Goal: Navigation & Orientation: Find specific page/section

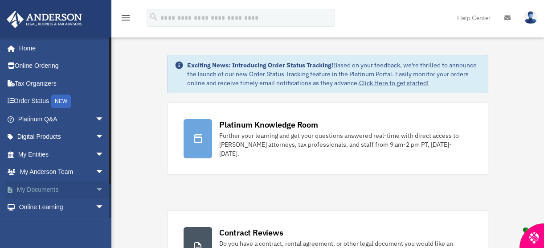
click at [53, 185] on link "My Documents arrow_drop_down" at bounding box center [61, 189] width 111 height 18
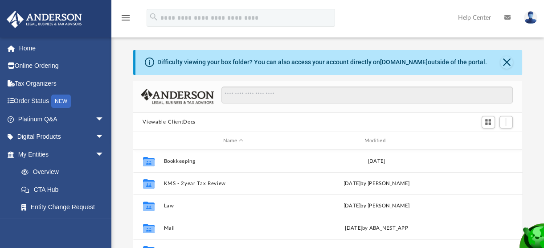
scroll to position [196, 383]
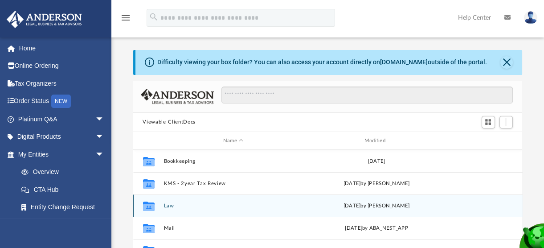
click at [167, 204] on button "Law" at bounding box center [232, 206] width 139 height 6
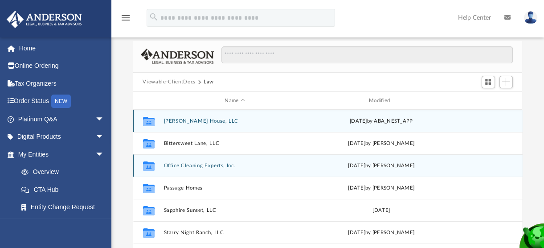
scroll to position [81, 0]
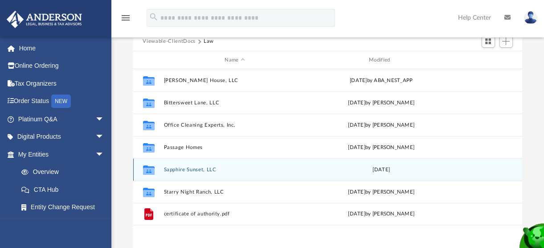
click at [178, 168] on button "Sapphire Sunset, LLC" at bounding box center [234, 170] width 143 height 6
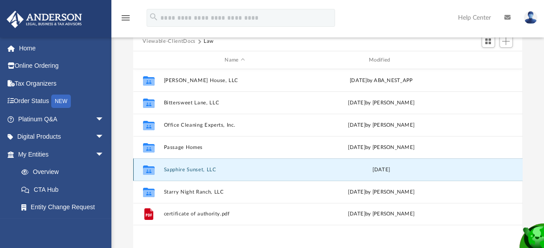
click at [178, 168] on button "Sapphire Sunset, LLC" at bounding box center [234, 170] width 143 height 6
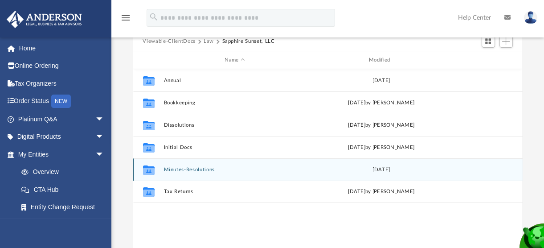
click at [178, 168] on button "Minutes-Resolutions" at bounding box center [234, 170] width 143 height 6
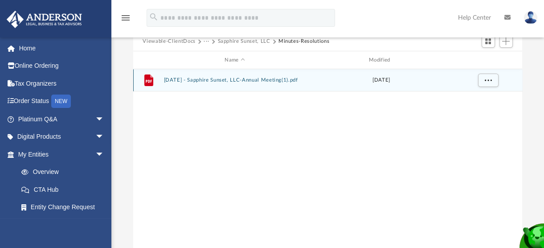
scroll to position [0, 0]
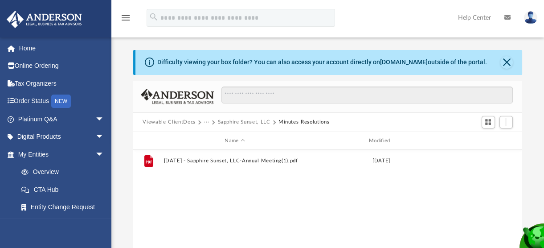
click at [177, 120] on button "Viewable-ClientDocs" at bounding box center [169, 122] width 53 height 8
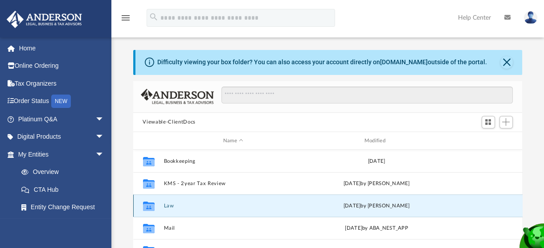
click at [166, 204] on button "Law" at bounding box center [232, 206] width 139 height 6
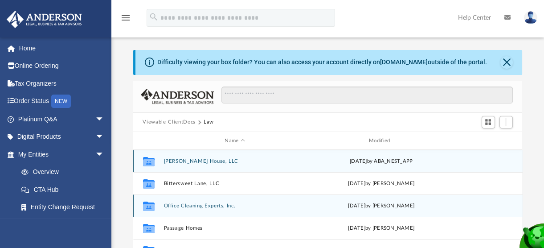
scroll to position [40, 0]
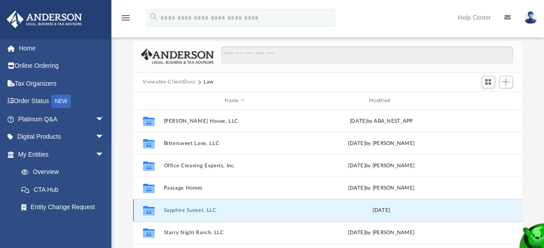
click at [184, 208] on button "Sapphire Sunset, LLC" at bounding box center [234, 210] width 143 height 6
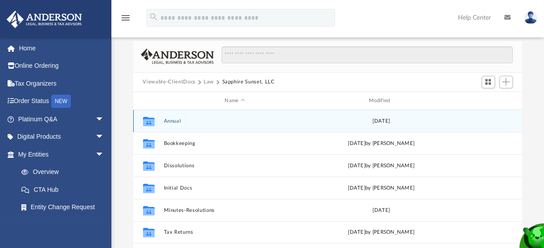
scroll to position [0, 0]
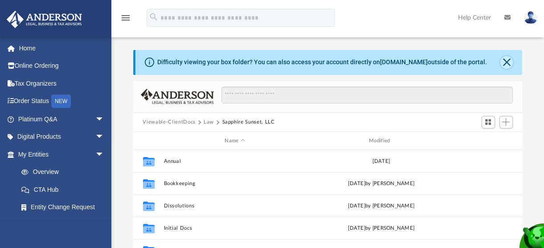
click at [505, 65] on button "Close" at bounding box center [506, 62] width 12 height 12
click at [505, 65] on div "Difficulty viewing your box folder? You can also access your account directly o…" at bounding box center [328, 62] width 387 height 25
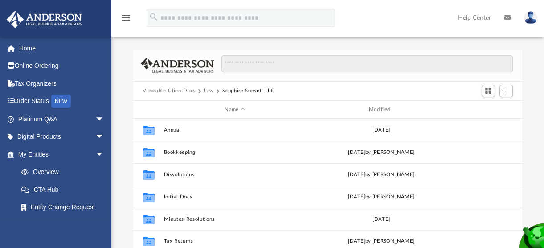
click at [245, 88] on button "Sapphire Sunset, LLC" at bounding box center [248, 91] width 53 height 8
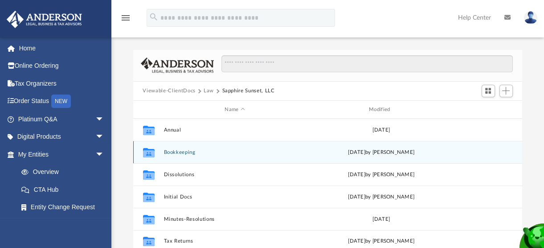
scroll to position [40, 0]
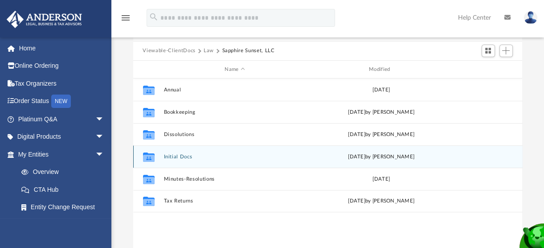
click at [178, 156] on button "Initial Docs" at bounding box center [234, 157] width 143 height 6
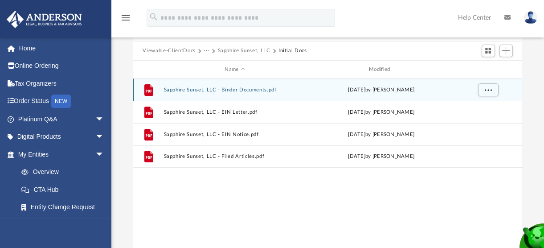
click at [208, 88] on button "Sapphire Sunset, LLC - Binder Documents.pdf" at bounding box center [234, 90] width 143 height 6
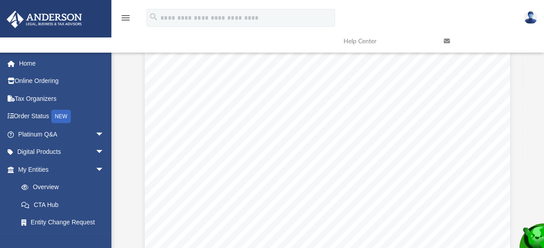
scroll to position [52529, 0]
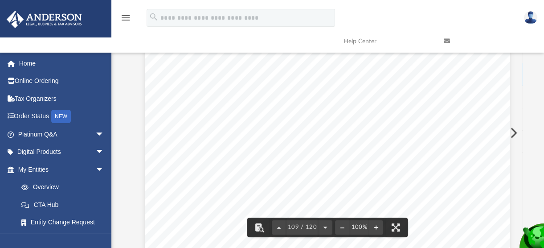
click at [298, 151] on div "Acceptance of Appointment of Manager of Sapphire Sunset, LLC a Wyoming Limited …" at bounding box center [327, 221] width 365 height 473
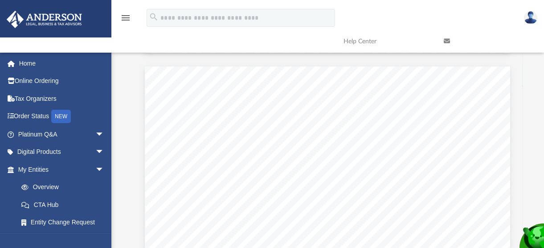
scroll to position [52489, 0]
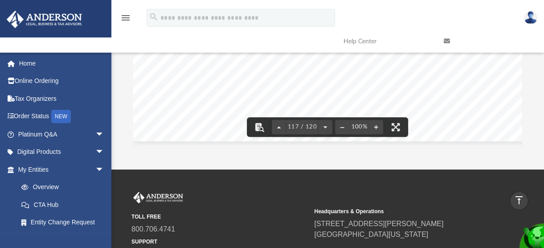
scroll to position [56070, 0]
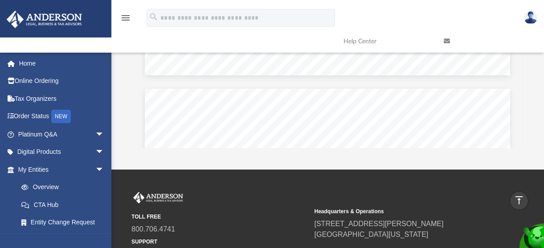
scroll to position [35348, 0]
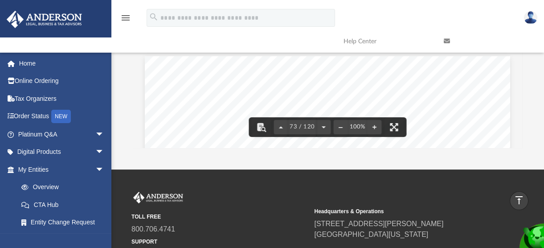
click at [519, 54] on link at bounding box center [487, 41] width 100 height 35
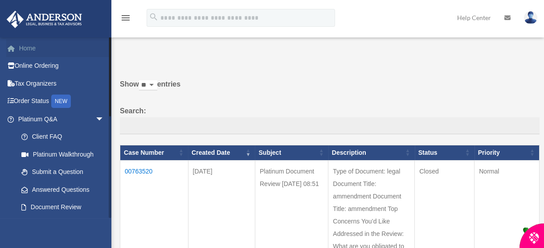
click at [29, 47] on link "Home" at bounding box center [61, 48] width 111 height 18
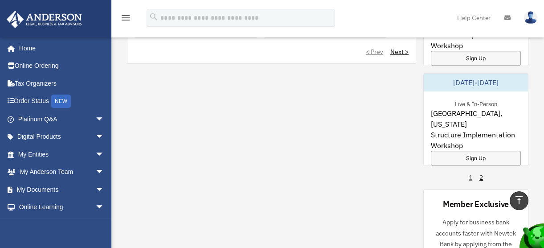
scroll to position [891, 0]
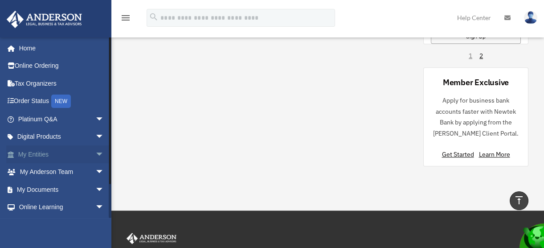
click at [47, 151] on link "My Entities arrow_drop_down" at bounding box center [61, 154] width 111 height 18
